Goal: Transaction & Acquisition: Purchase product/service

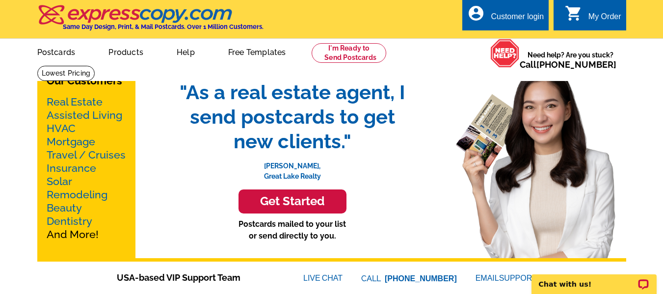
click at [87, 100] on link "Real Estate" at bounding box center [75, 102] width 56 height 12
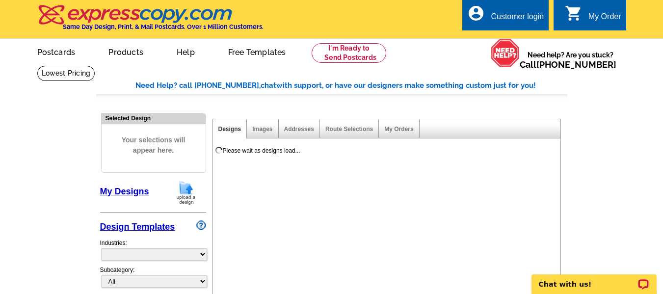
select select "785"
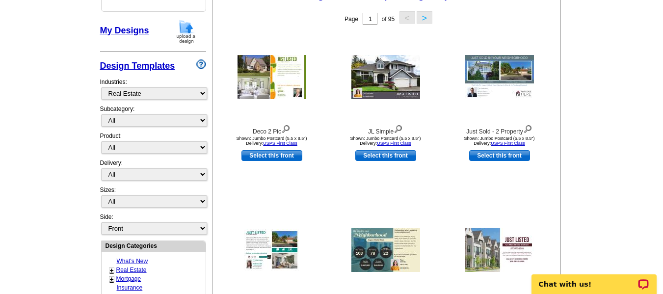
scroll to position [147, 0]
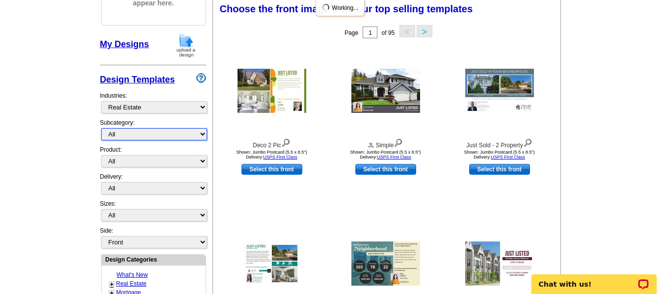
click at [126, 134] on select "All RE/MAX® Referrals [PERSON_NAME]® Berkshire Hathaway Home Services Century 2…" at bounding box center [154, 134] width 106 height 12
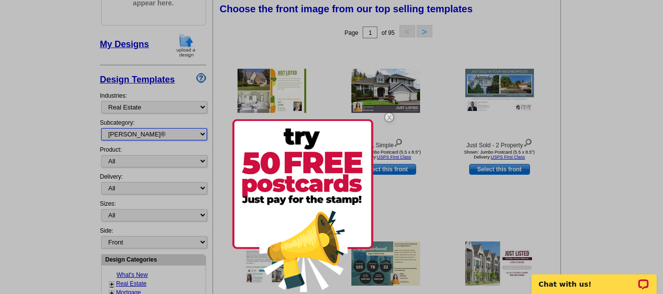
click at [101, 129] on select "All RE/MAX® Referrals [PERSON_NAME]® Berkshire Hathaway Home Services Century 2…" at bounding box center [154, 134] width 106 height 12
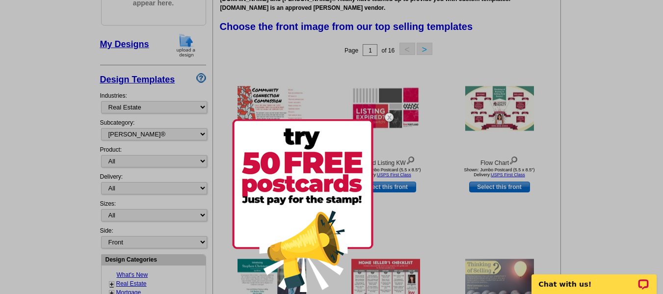
click at [388, 116] on img at bounding box center [389, 117] width 28 height 28
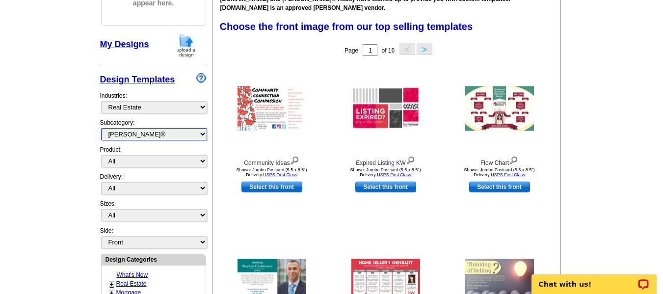
click at [163, 136] on select "All RE/MAX® Referrals Keller Williams® Berkshire Hathaway Home Services Century…" at bounding box center [154, 134] width 106 height 12
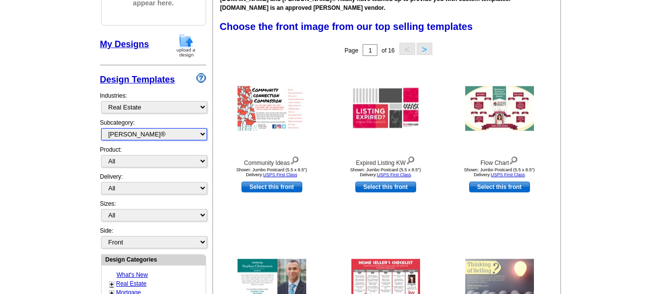
select select "1208"
click at [101, 129] on select "All RE/MAX® Referrals Keller Williams® Berkshire Hathaway Home Services Century…" at bounding box center [154, 134] width 106 height 12
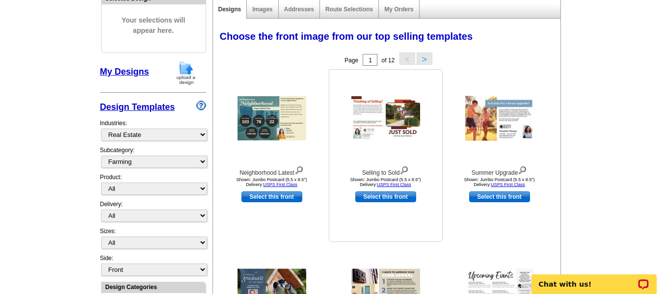
scroll to position [98, 0]
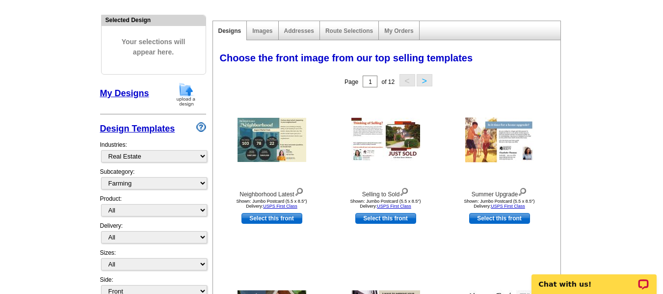
click at [428, 83] on button ">" at bounding box center [425, 80] width 16 height 12
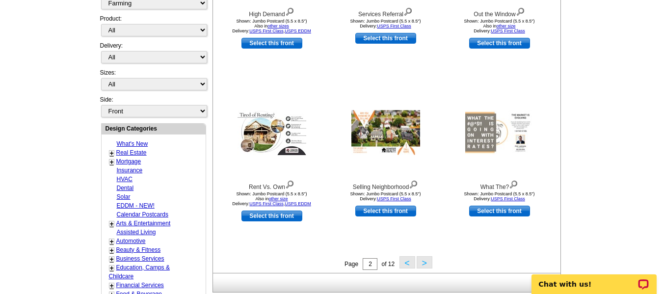
scroll to position [442, 0]
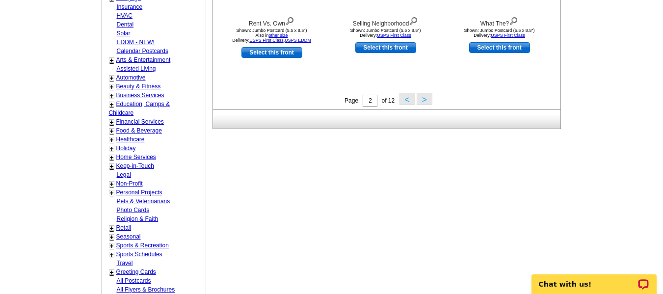
click at [427, 98] on button ">" at bounding box center [425, 99] width 16 height 12
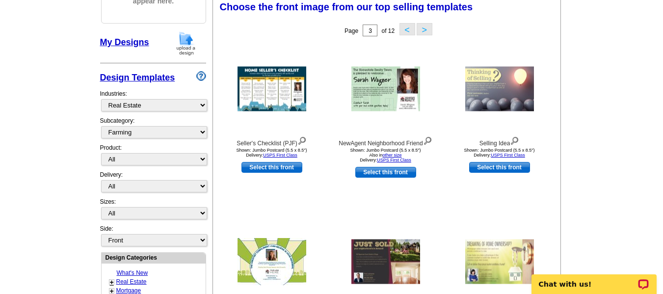
scroll to position [145, 0]
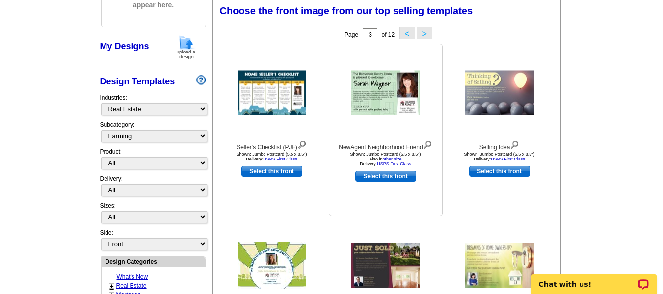
click at [396, 179] on link "Select this front" at bounding box center [385, 176] width 61 height 11
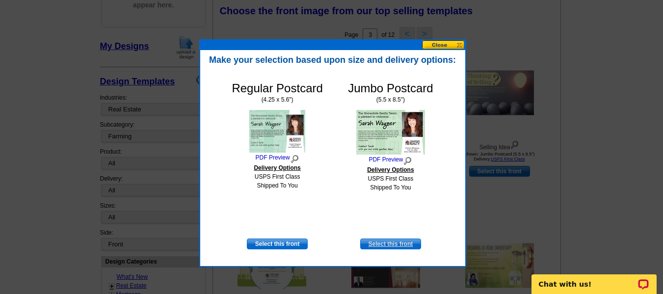
click at [388, 239] on link "Select this front" at bounding box center [390, 243] width 61 height 11
select select "2"
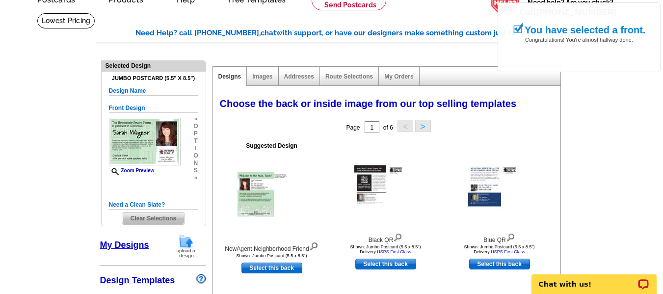
scroll to position [98, 0]
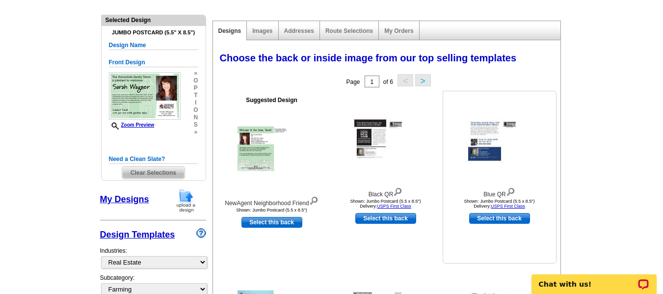
click at [511, 221] on link "Select this back" at bounding box center [499, 218] width 61 height 11
select select "front"
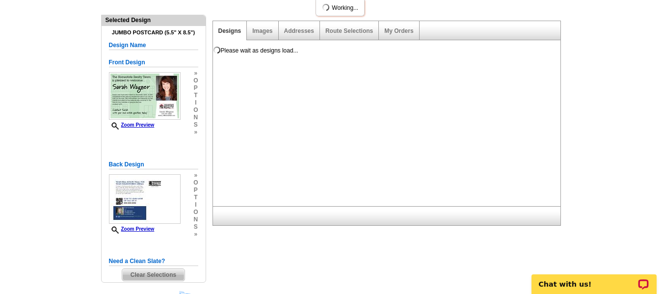
scroll to position [0, 0]
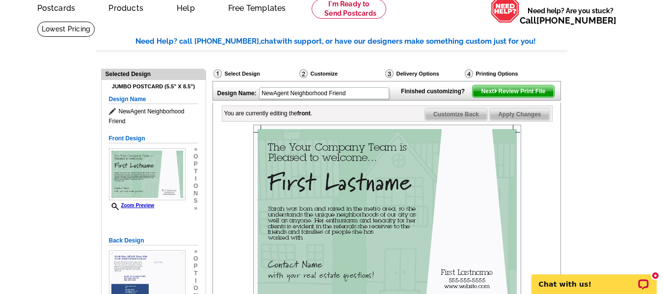
scroll to position [98, 0]
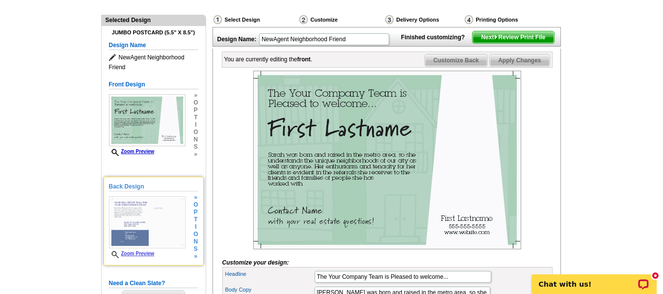
click at [146, 221] on img at bounding box center [147, 222] width 77 height 52
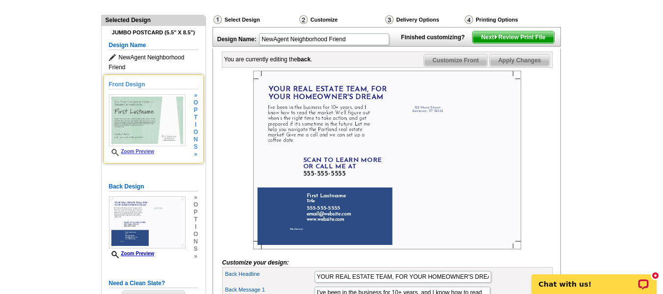
click at [150, 132] on img at bounding box center [147, 120] width 77 height 52
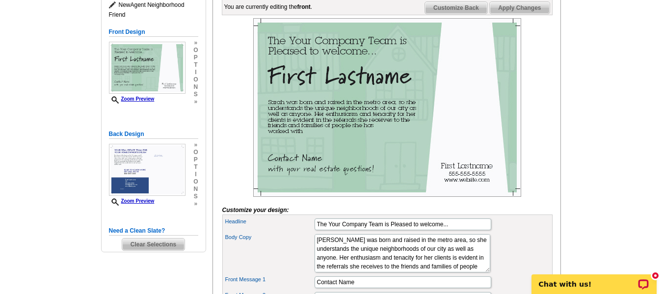
scroll to position [147, 0]
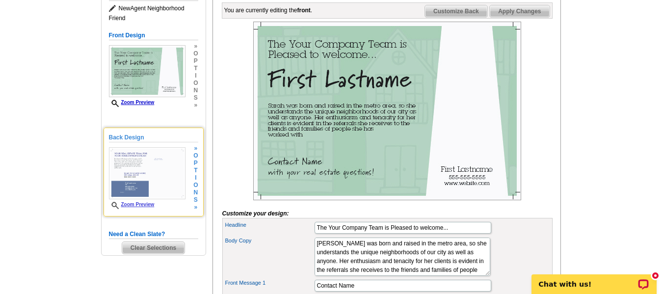
click at [155, 173] on img at bounding box center [147, 173] width 77 height 52
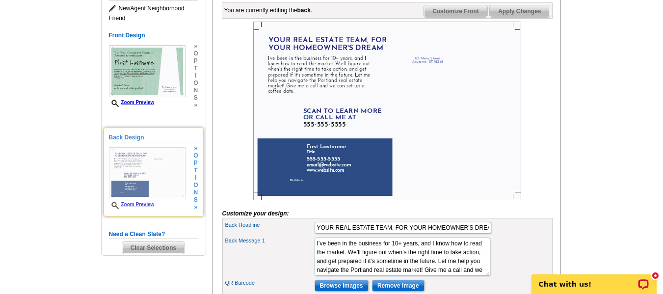
click at [198, 192] on div "Back Design Zoom Preview » o p t i o n s » Change Your Design Edit Design Copy …" at bounding box center [154, 172] width 100 height 89
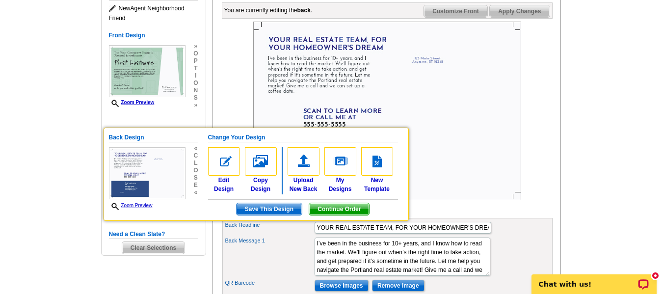
click at [45, 153] on main "Need Help? call 800-260-5887, chat with support, or have our designers make som…" at bounding box center [331, 274] width 663 height 713
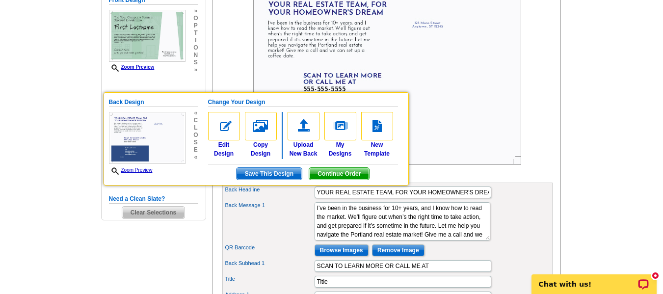
scroll to position [196, 0]
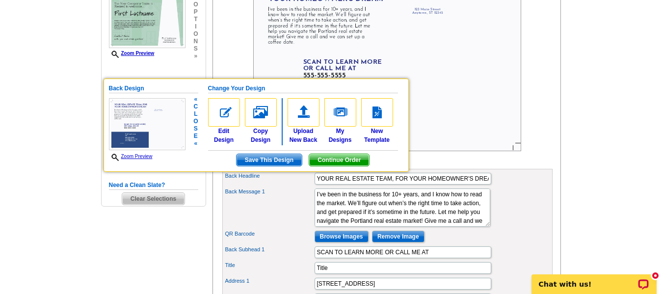
click at [231, 89] on h5 "Change Your Design" at bounding box center [303, 88] width 190 height 9
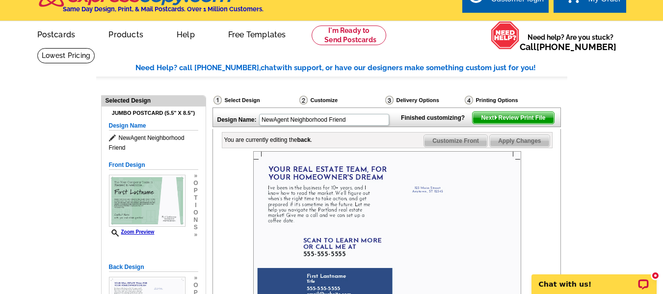
scroll to position [0, 0]
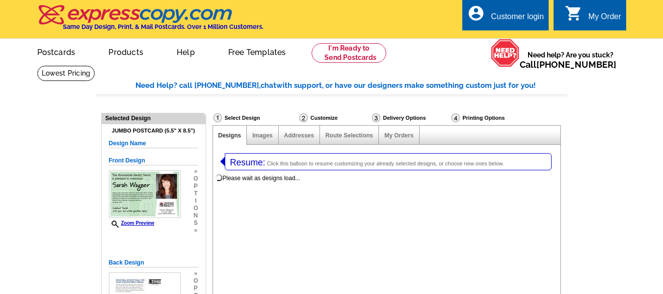
select select
select select "2"
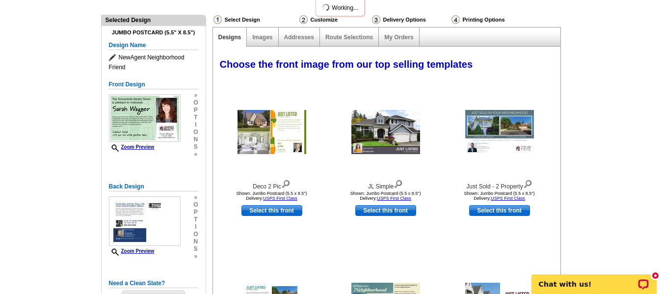
select select "785"
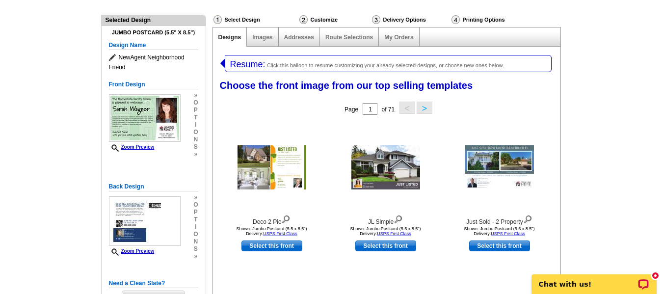
click at [228, 39] on link "Designs" at bounding box center [229, 37] width 23 height 7
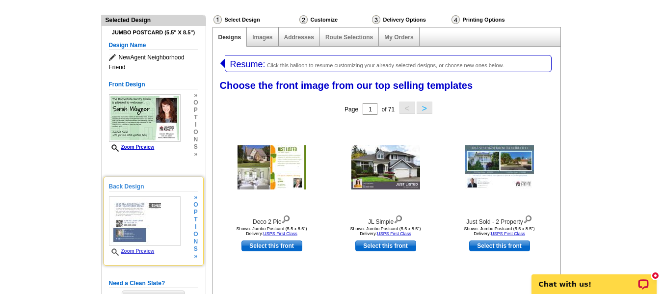
click at [167, 189] on h5 "Back Design" at bounding box center [153, 186] width 89 height 9
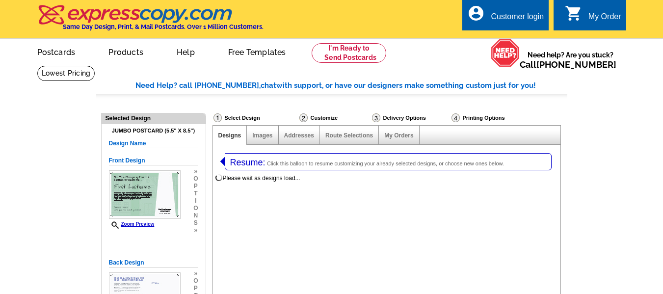
select select "1"
select select "2"
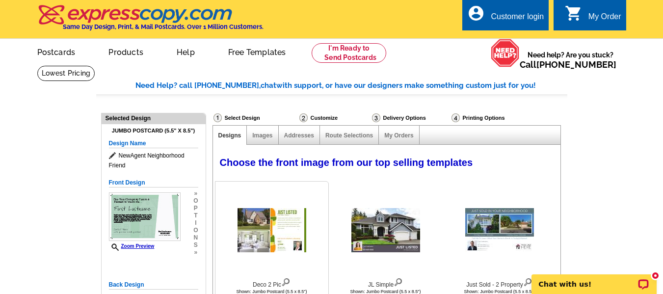
select select "785"
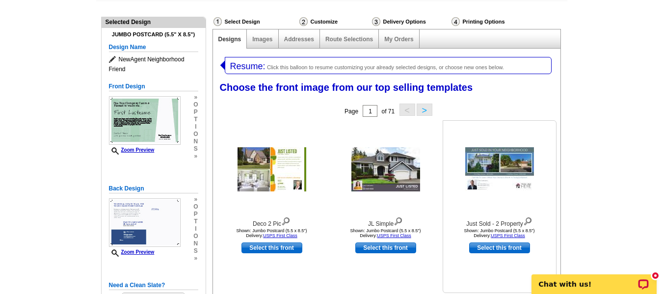
scroll to position [98, 0]
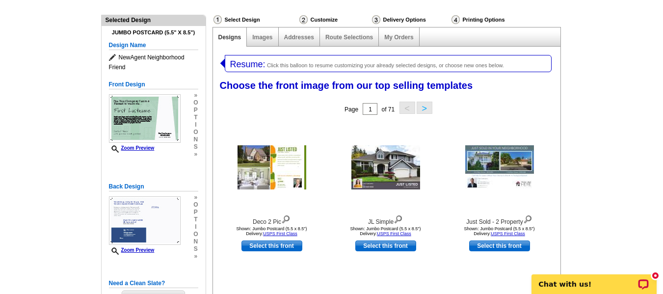
click at [426, 106] on button ">" at bounding box center [425, 108] width 16 height 12
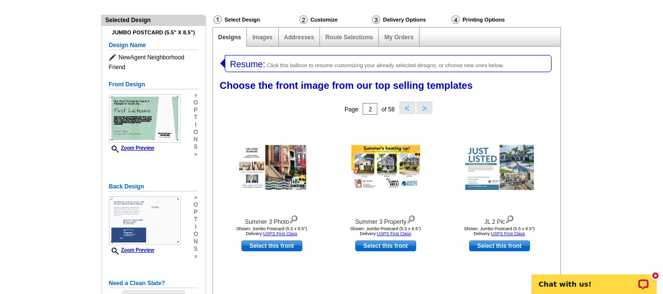
click at [267, 65] on span "Click this balloon to resume customizing your already selected designs, or choo…" at bounding box center [385, 65] width 237 height 6
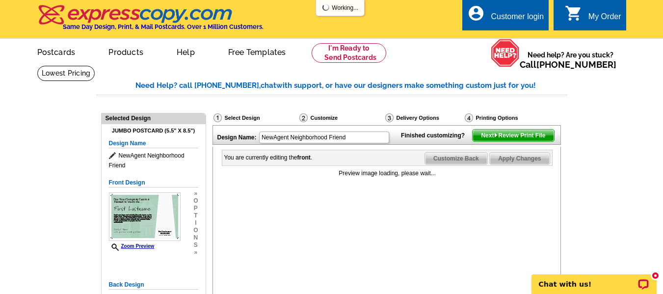
scroll to position [147, 0]
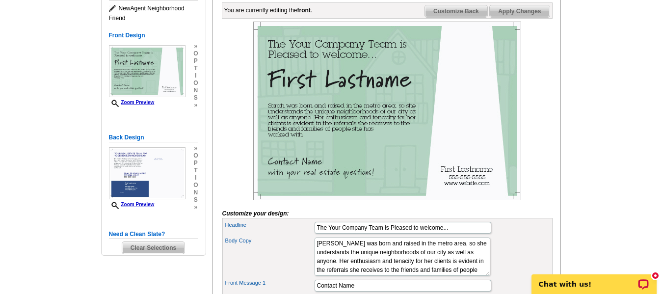
click at [155, 253] on span "Clear Selections" at bounding box center [153, 248] width 62 height 12
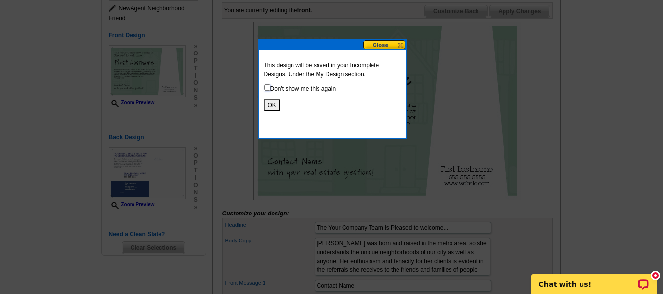
click at [267, 87] on input "checkbox" at bounding box center [267, 87] width 6 height 6
checkbox input "true"
click at [270, 103] on button "OK" at bounding box center [272, 105] width 16 height 12
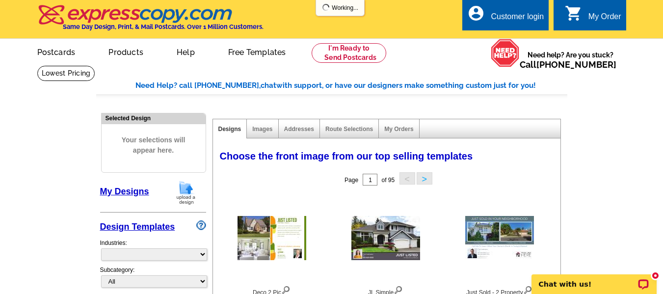
select select "785"
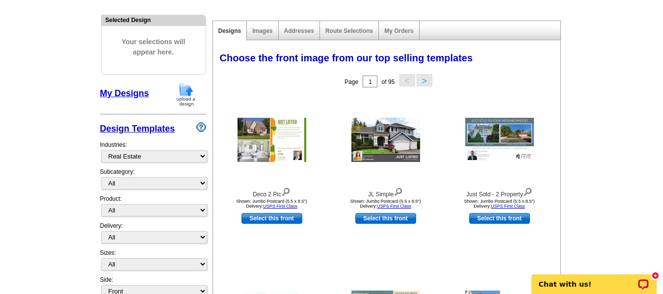
scroll to position [245, 0]
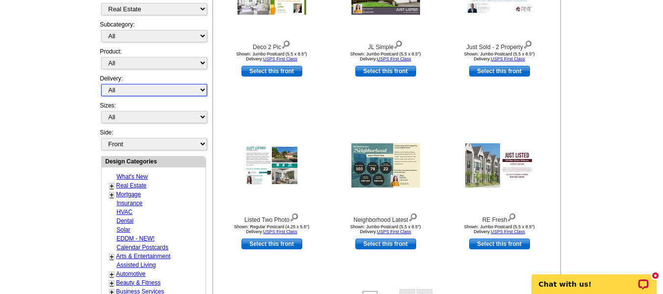
click at [119, 92] on select "All First Class Mail Shipped to Me EDDM Save 66% on Postage" at bounding box center [154, 90] width 106 height 12
click at [65, 95] on main "Need Help? call 800-260-5887, chat with support, or have our designers make som…" at bounding box center [331, 185] width 663 height 730
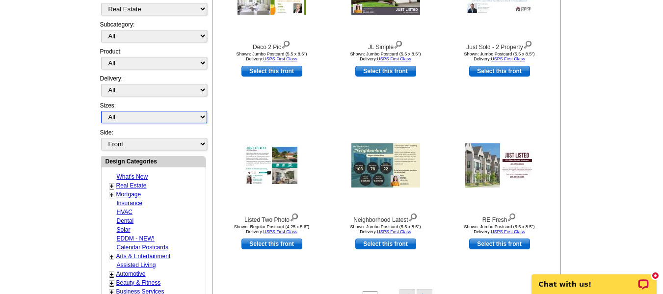
click at [114, 116] on select "All Jumbo Postcard (5.5" x 8.5") Regular Postcard (4.25" x 5.6") Panoramic Post…" at bounding box center [154, 117] width 106 height 12
click at [115, 146] on select "Front Back" at bounding box center [154, 144] width 106 height 12
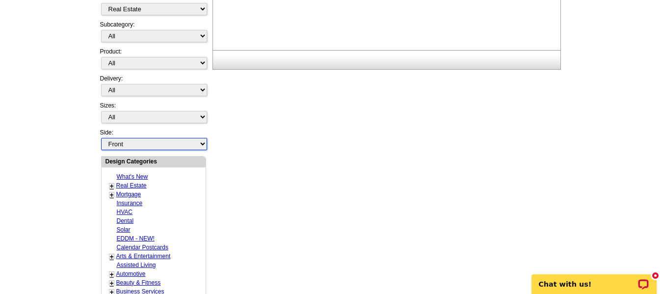
click at [115, 146] on select "Front Back" at bounding box center [154, 144] width 106 height 12
select select "front"
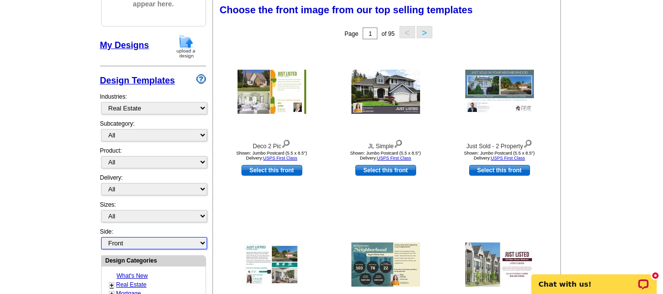
scroll to position [145, 0]
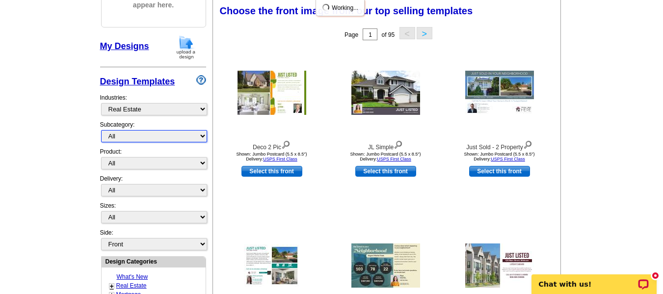
drag, startPoint x: 131, startPoint y: 135, endPoint x: 131, endPoint y: 140, distance: 5.4
click at [131, 140] on select "All RE/MAX® Referrals Keller Williams® Berkshire Hathaway Home Services Century…" at bounding box center [154, 136] width 106 height 12
click at [101, 131] on select "All RE/MAX® Referrals Keller Williams® Berkshire Hathaway Home Services Century…" at bounding box center [154, 136] width 106 height 12
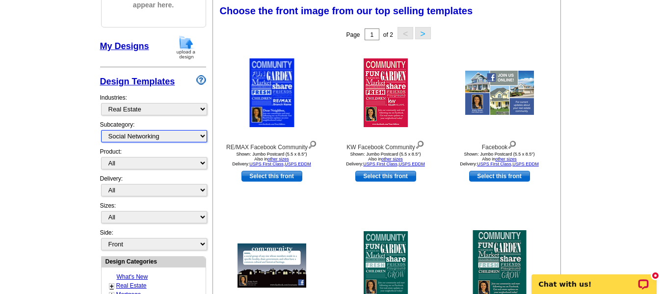
click at [144, 136] on select "All RE/MAX® Referrals Keller Williams® Berkshire Hathaway Home Services Century…" at bounding box center [154, 136] width 106 height 12
select select "1208"
click at [101, 131] on select "All RE/MAX® Referrals Keller Williams® Berkshire Hathaway Home Services Century…" at bounding box center [154, 136] width 106 height 12
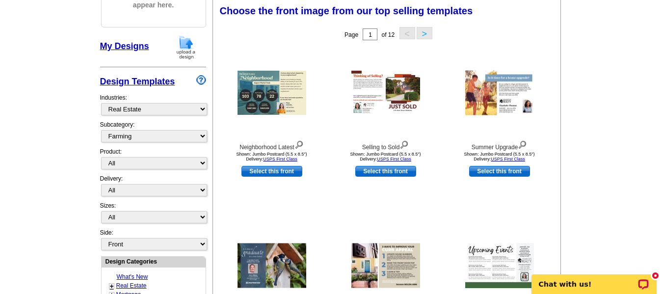
click at [426, 37] on button ">" at bounding box center [425, 33] width 16 height 12
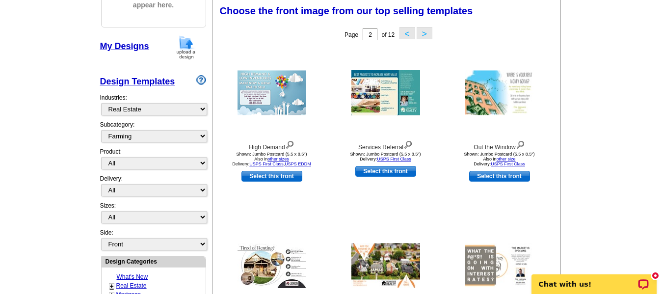
click at [425, 39] on button ">" at bounding box center [425, 33] width 16 height 12
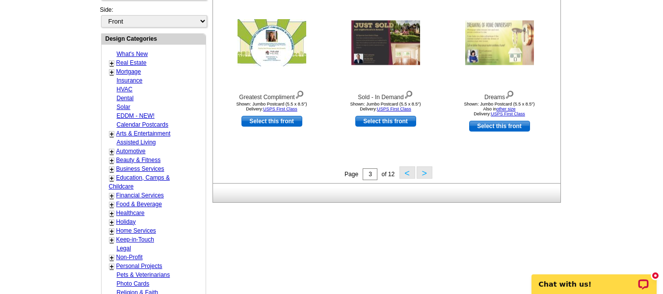
scroll to position [391, 0]
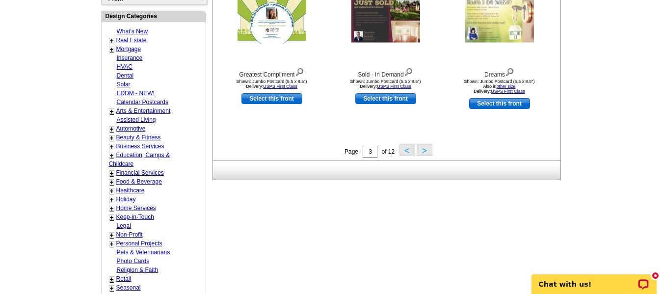
click at [427, 150] on button ">" at bounding box center [425, 150] width 16 height 12
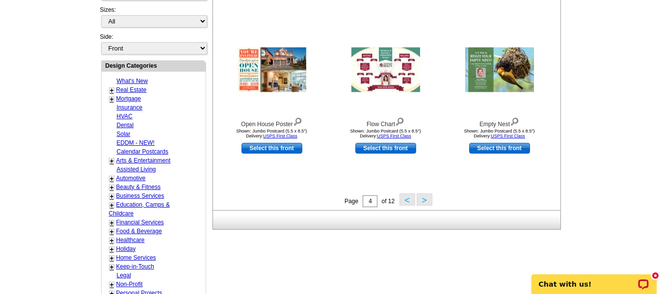
scroll to position [342, 0]
click at [422, 199] on button ">" at bounding box center [425, 199] width 16 height 12
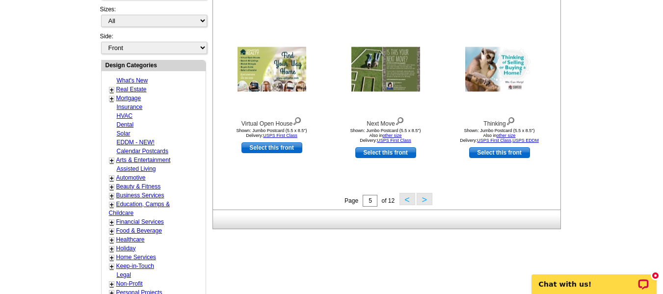
click at [423, 202] on button ">" at bounding box center [425, 199] width 16 height 12
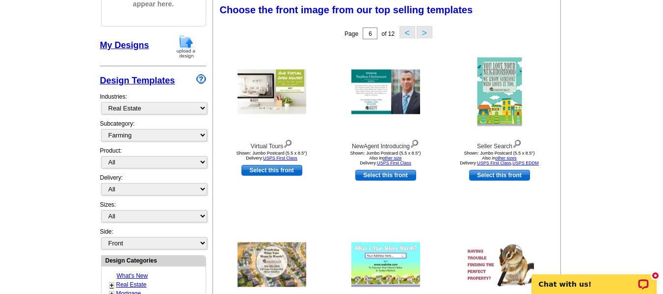
scroll to position [145, 0]
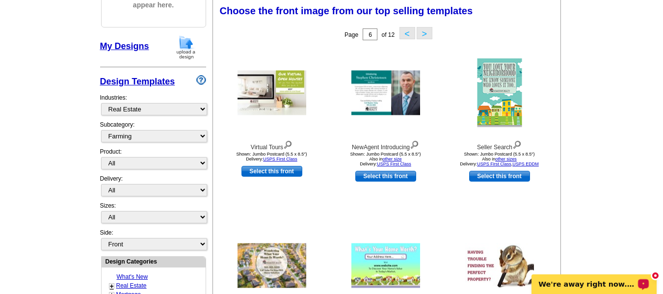
click at [656, 274] on div "new message indicator" at bounding box center [655, 275] width 9 height 9
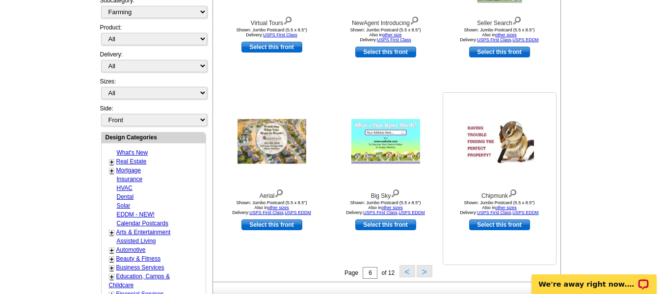
scroll to position [292, 0]
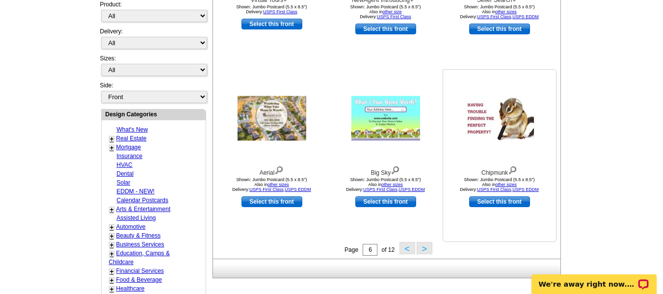
click at [522, 204] on link "Select this front" at bounding box center [499, 201] width 61 height 11
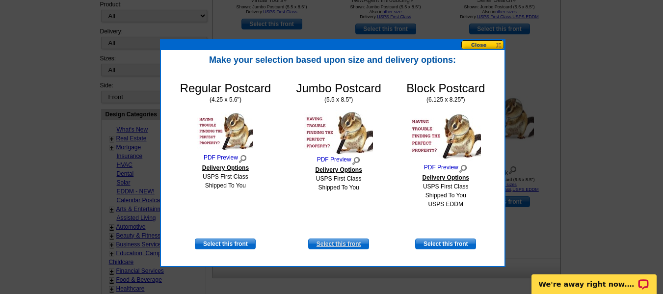
click at [349, 246] on link "Select this front" at bounding box center [338, 243] width 61 height 11
select select "2"
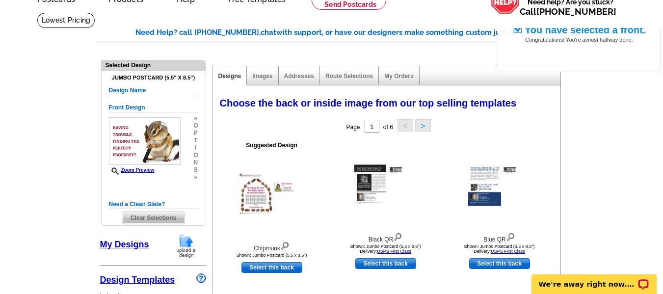
scroll to position [147, 0]
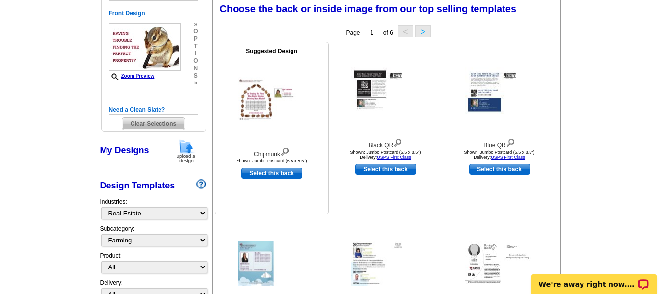
click at [263, 97] on img at bounding box center [272, 100] width 69 height 45
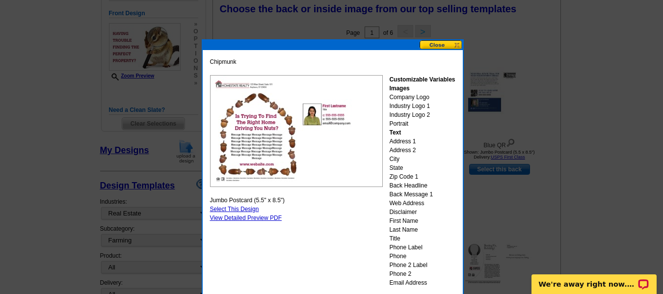
click at [238, 209] on link "Select This Design" at bounding box center [234, 209] width 49 height 7
select select "front"
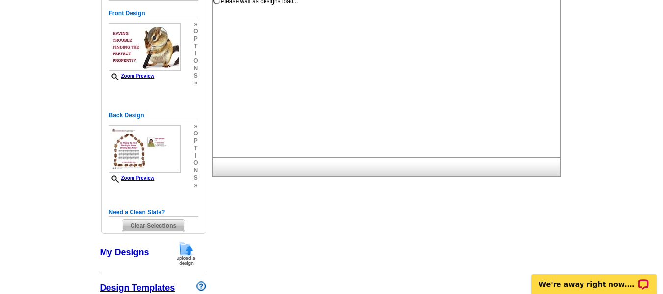
scroll to position [0, 0]
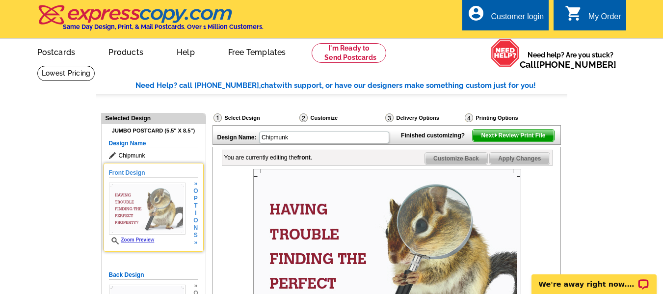
click at [128, 201] on img at bounding box center [147, 209] width 77 height 52
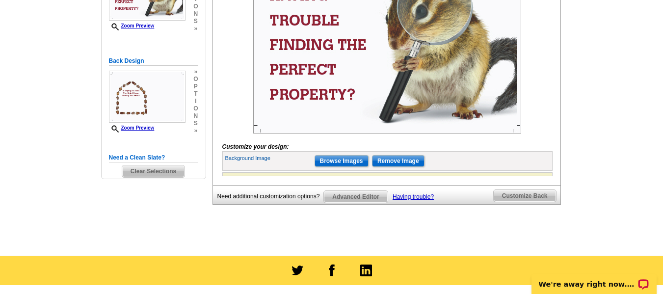
scroll to position [245, 0]
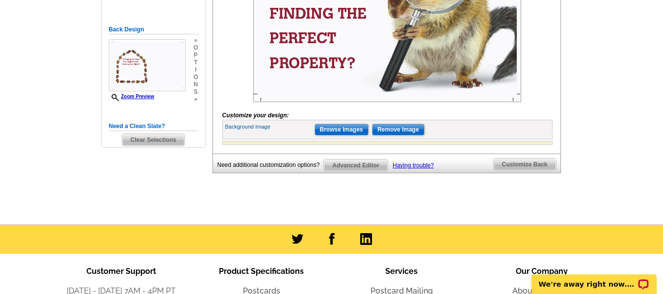
click at [263, 131] on label "Background Image" at bounding box center [269, 127] width 88 height 8
click at [260, 145] on div at bounding box center [387, 143] width 330 height 4
click at [344, 171] on span "Advanced Editor" at bounding box center [355, 165] width 63 height 12
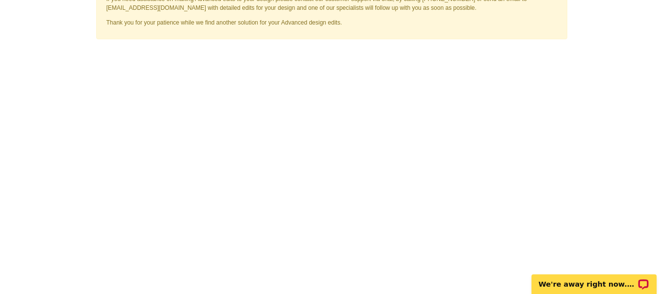
scroll to position [49, 0]
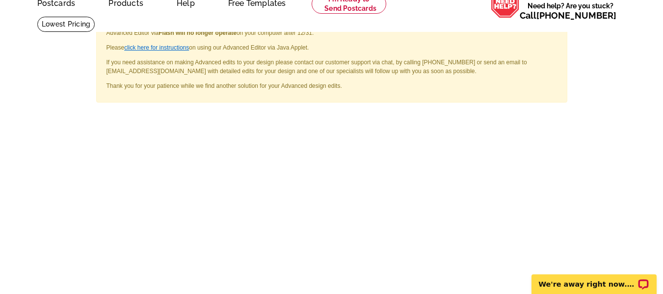
click at [142, 47] on link "click here for instructions" at bounding box center [156, 47] width 65 height 7
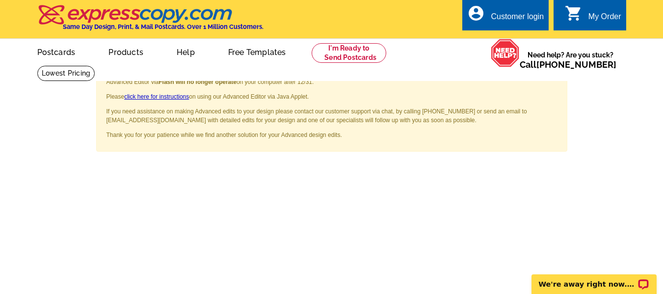
click at [554, 80] on span "×" at bounding box center [553, 77] width 7 height 13
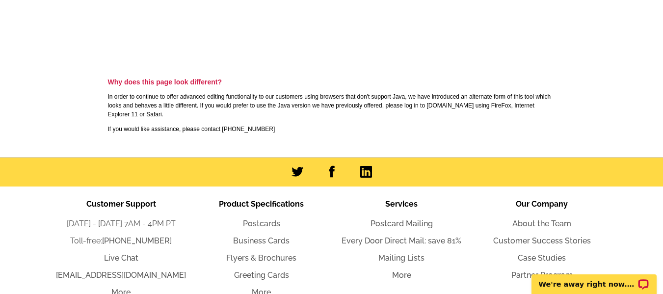
scroll to position [442, 0]
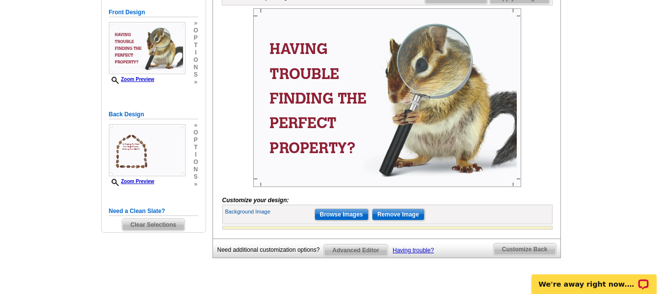
scroll to position [159, 0]
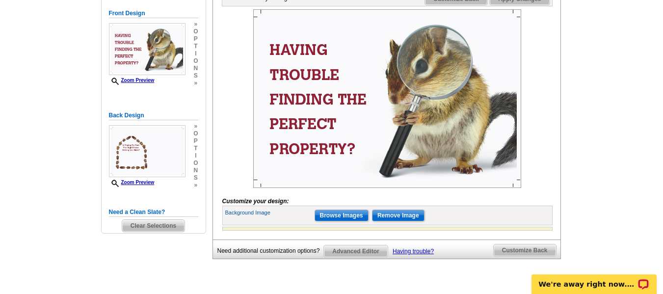
click at [292, 71] on img at bounding box center [387, 98] width 268 height 179
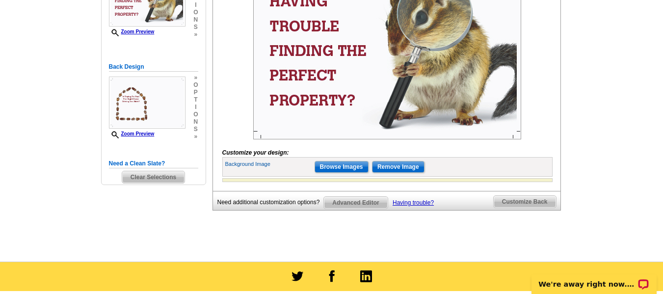
scroll to position [209, 0]
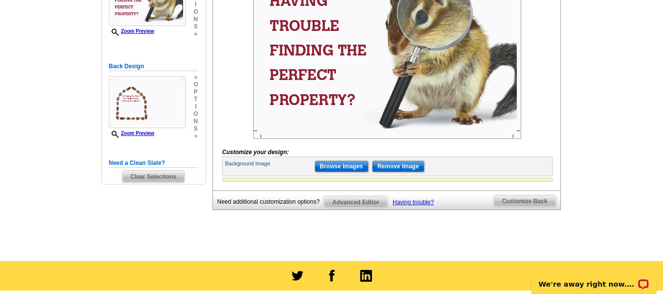
click at [534, 182] on div at bounding box center [387, 180] width 330 height 4
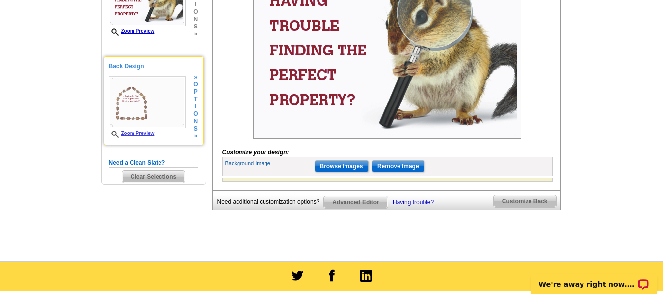
click at [145, 104] on img at bounding box center [147, 102] width 77 height 52
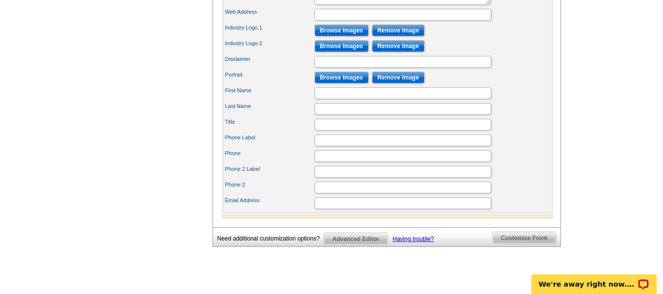
scroll to position [552, 0]
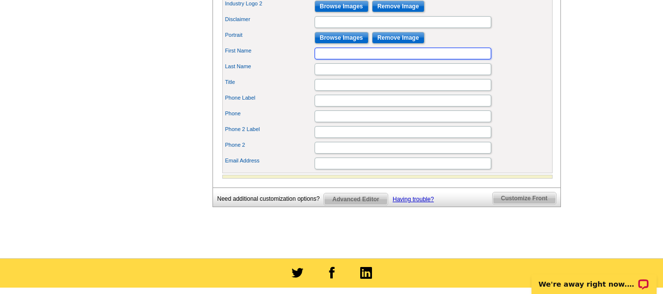
click at [333, 59] on input "First Name" at bounding box center [403, 54] width 177 height 12
type input "Lacey"
type input "Argo"
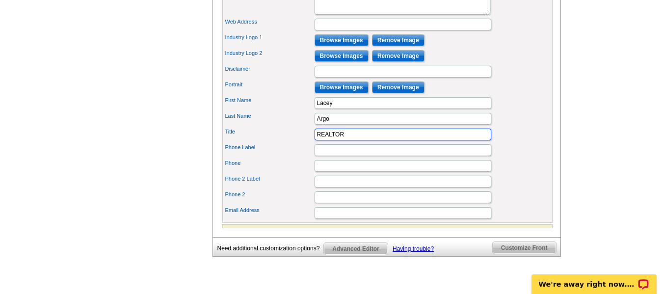
scroll to position [503, 0]
type input "REALTOR"
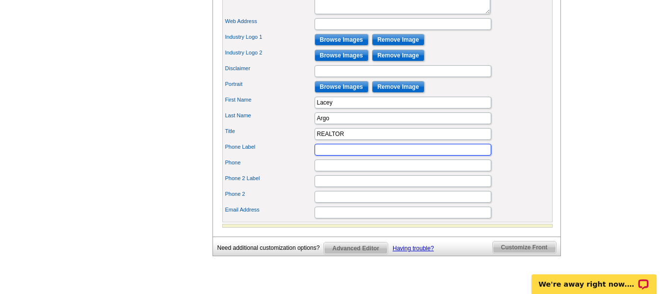
click at [345, 156] on input "Phone Label" at bounding box center [403, 150] width 177 height 12
type input "O"
type input "Cell:"
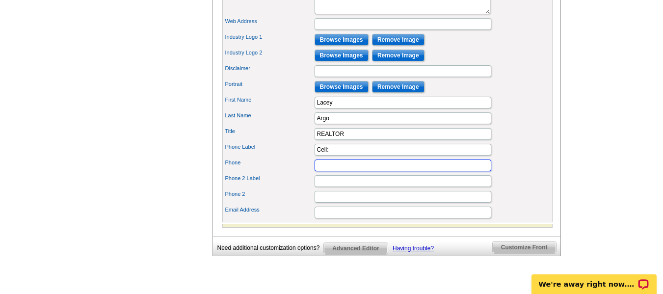
click at [330, 171] on input "Phone" at bounding box center [403, 165] width 177 height 12
type input "706.570.4604"
click at [317, 187] on input "Phone 2 Label" at bounding box center [403, 181] width 177 height 12
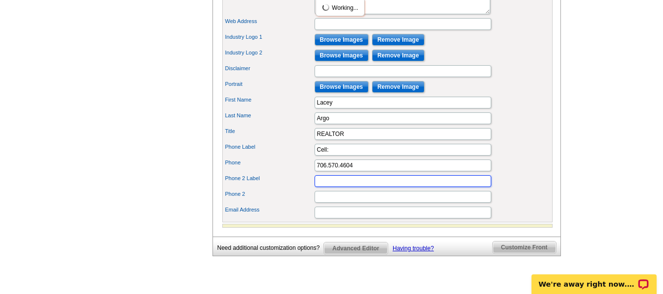
click at [329, 187] on input "Phone 2 Label" at bounding box center [403, 181] width 177 height 12
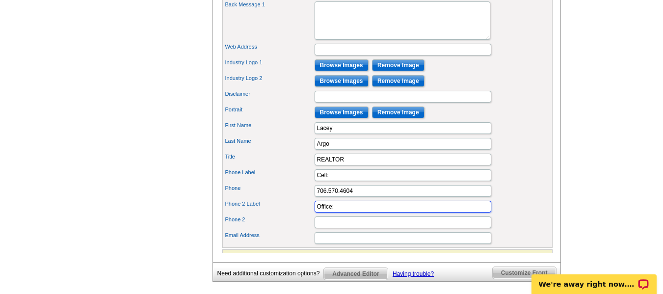
scroll to position [454, 0]
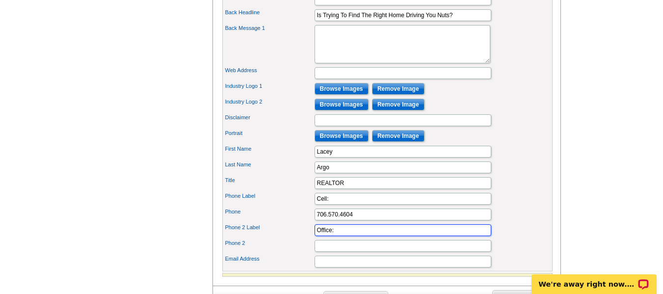
type input "Office:"
click at [333, 252] on input "Phone 2" at bounding box center [403, 246] width 177 height 12
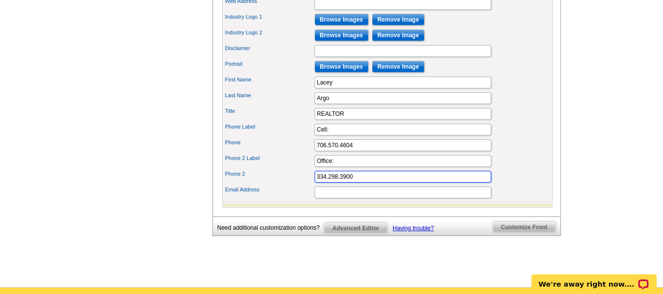
scroll to position [552, 0]
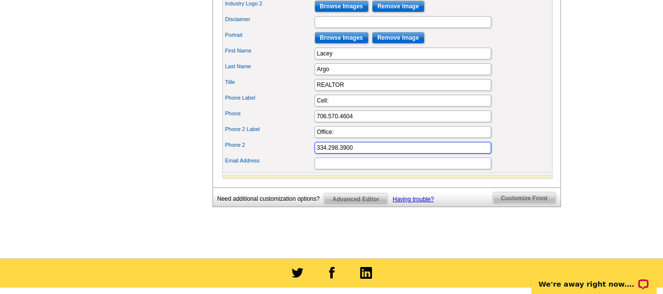
type input "334.298.3900"
drag, startPoint x: 324, startPoint y: 180, endPoint x: 317, endPoint y: 181, distance: 7.5
click at [324, 169] on input "Email Address" at bounding box center [403, 164] width 177 height 12
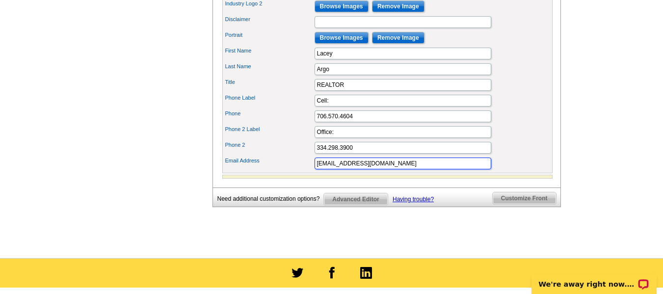
type input "[EMAIL_ADDRESS][DOMAIN_NAME]"
click at [346, 44] on input "Browse Images" at bounding box center [342, 38] width 54 height 12
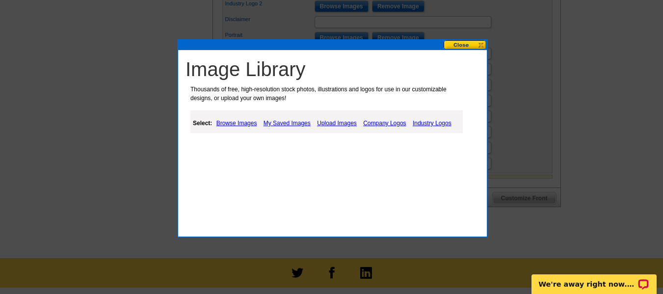
click at [239, 125] on link "Browse Images" at bounding box center [237, 123] width 46 height 12
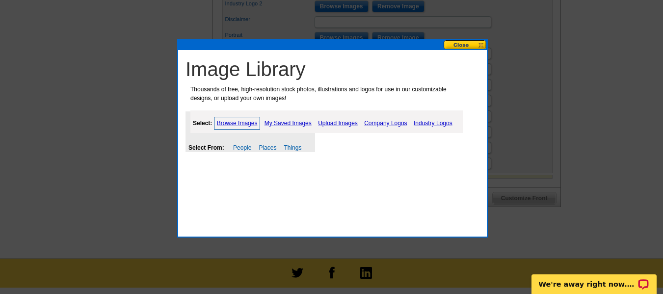
click at [340, 125] on link "Upload Images" at bounding box center [338, 123] width 45 height 12
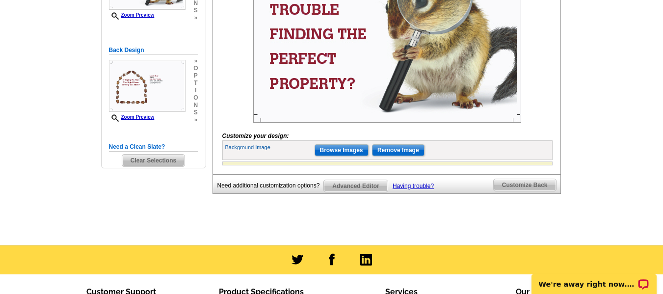
scroll to position [108, 0]
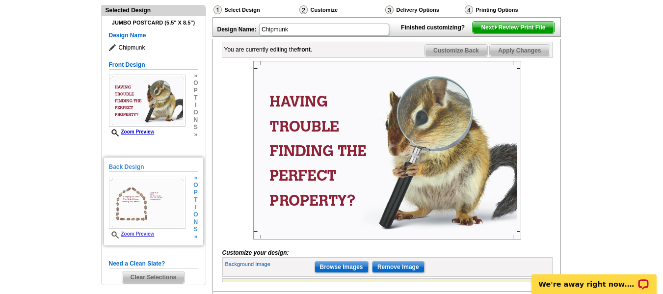
click at [159, 209] on img at bounding box center [147, 203] width 77 height 52
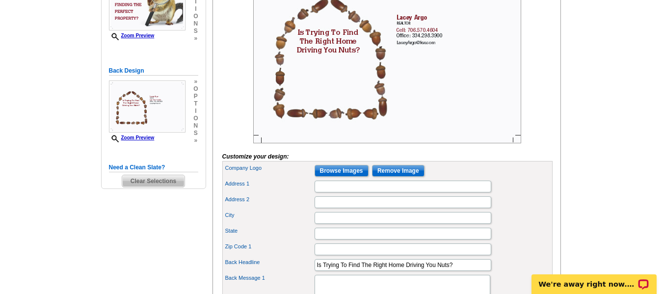
scroll to position [157, 0]
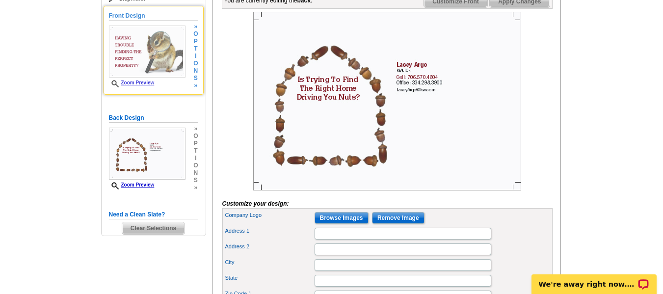
click at [146, 61] on img at bounding box center [147, 52] width 77 height 52
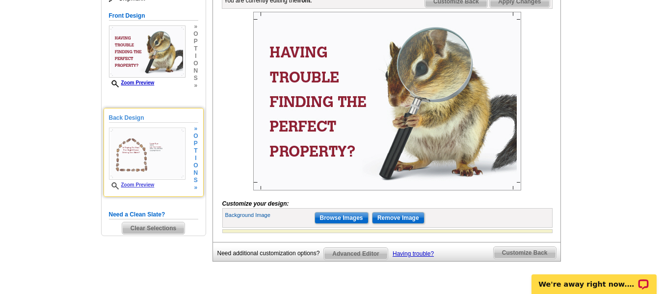
click at [134, 158] on img at bounding box center [147, 154] width 77 height 52
